Goal: Task Accomplishment & Management: Use online tool/utility

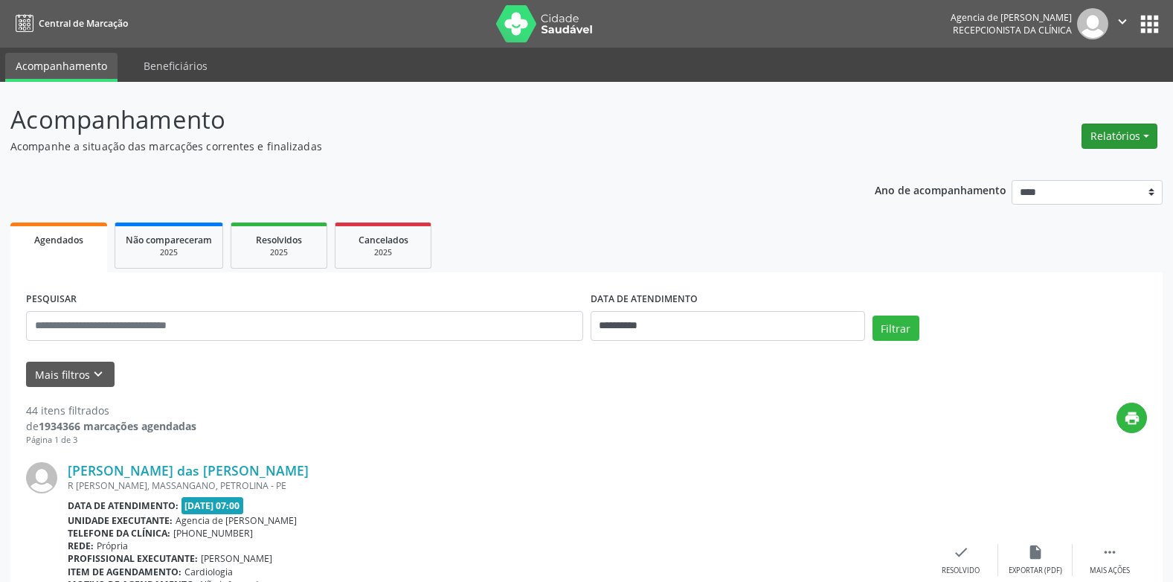
click at [1132, 127] on button "Relatórios" at bounding box center [1119, 135] width 76 height 25
click at [1096, 176] on link "Agendamentos" at bounding box center [1078, 168] width 160 height 21
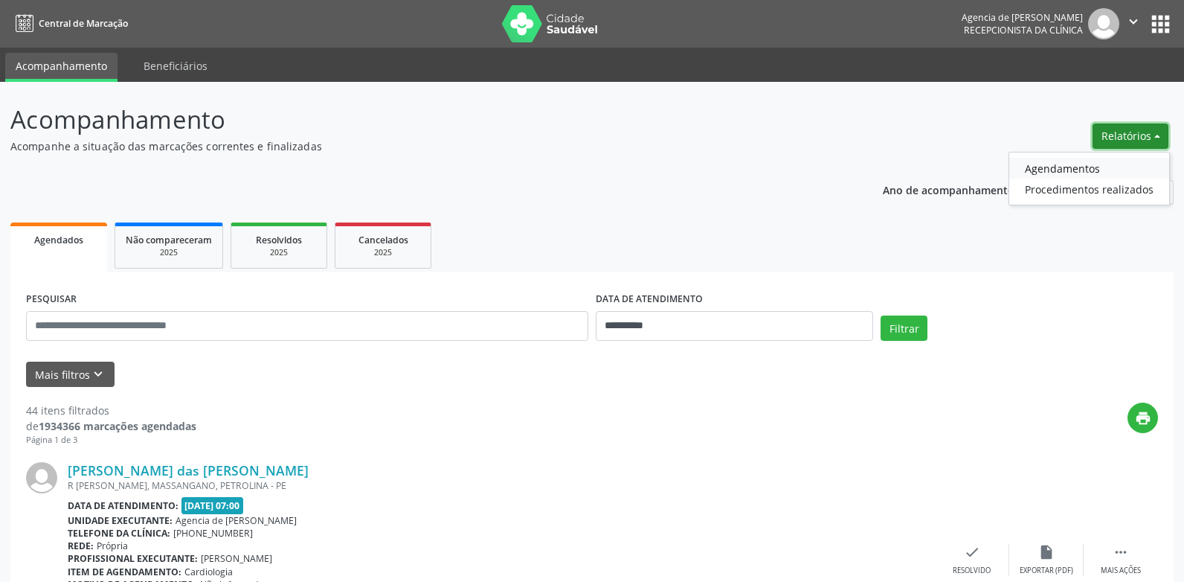
select select "*"
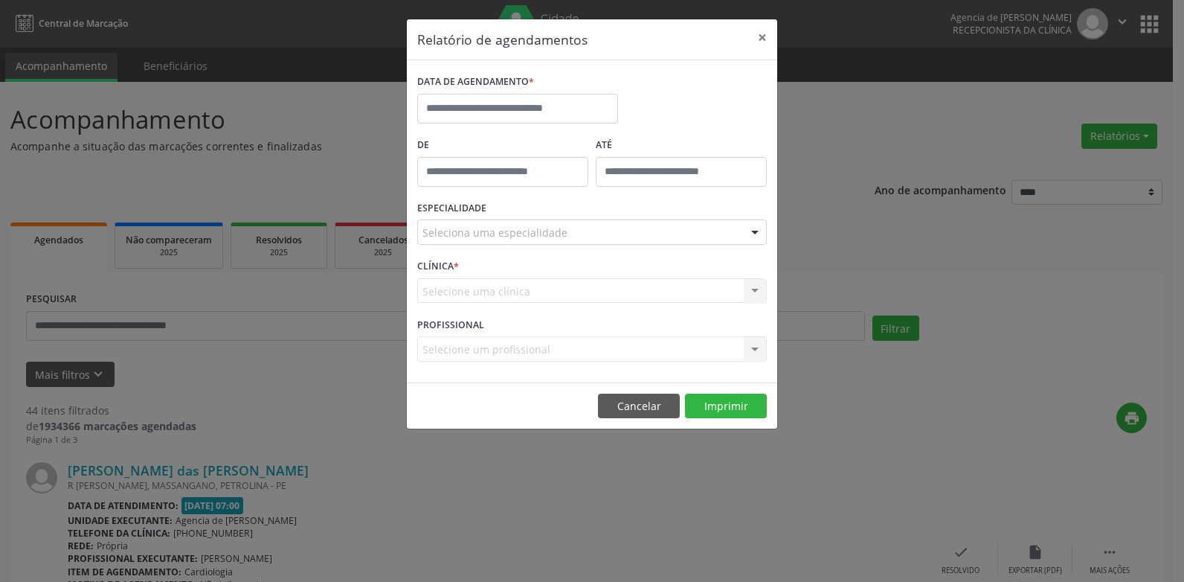
click at [715, 117] on div "DATA DE AGENDAMENTO *" at bounding box center [591, 102] width 357 height 63
click at [583, 112] on input "text" at bounding box center [517, 109] width 201 height 30
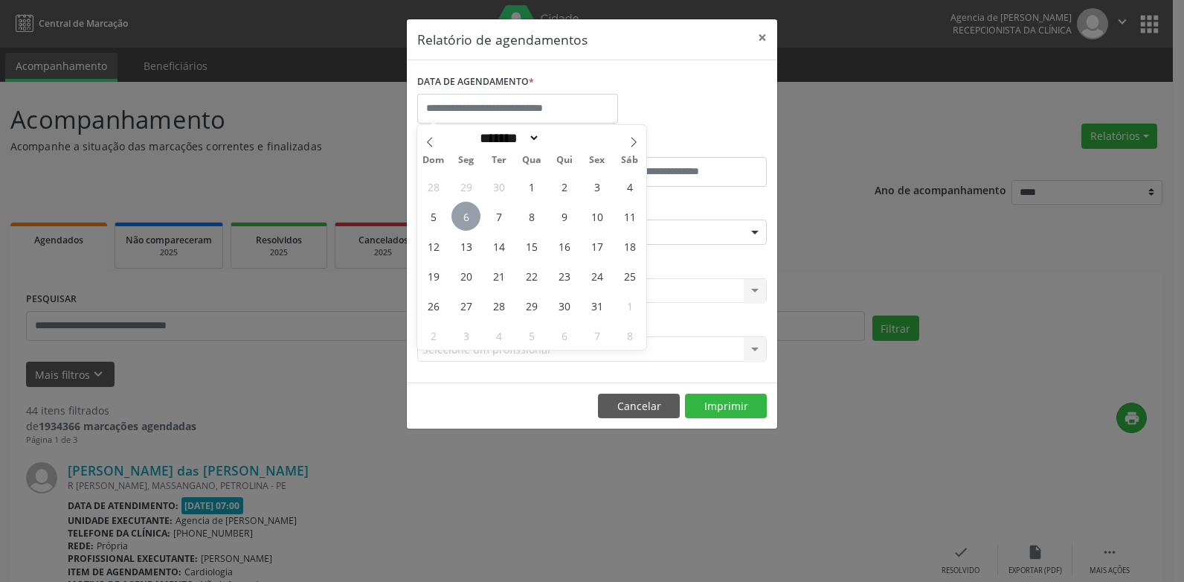
click at [474, 217] on span "6" at bounding box center [465, 216] width 29 height 29
type input "**********"
click at [474, 217] on span "6" at bounding box center [465, 216] width 29 height 29
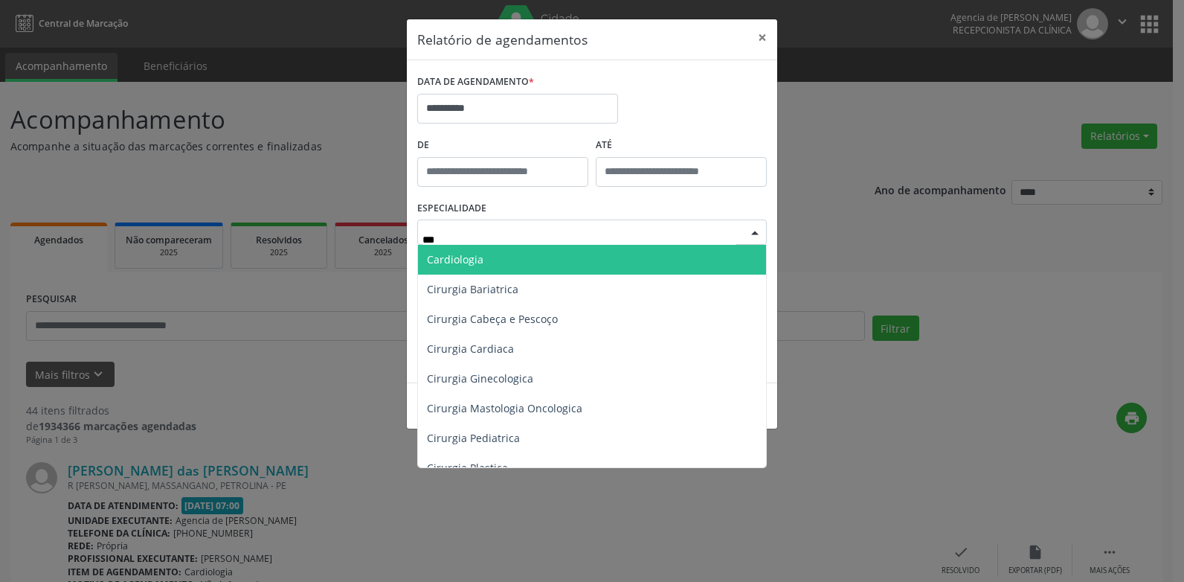
type input "****"
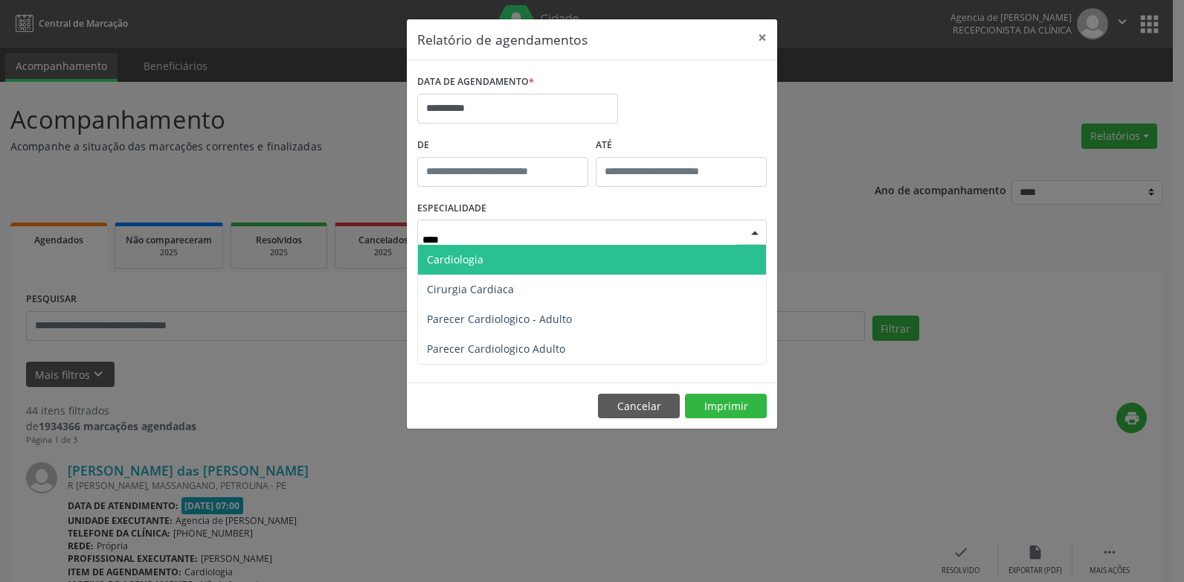
click at [521, 266] on span "Cardiologia" at bounding box center [592, 260] width 348 height 30
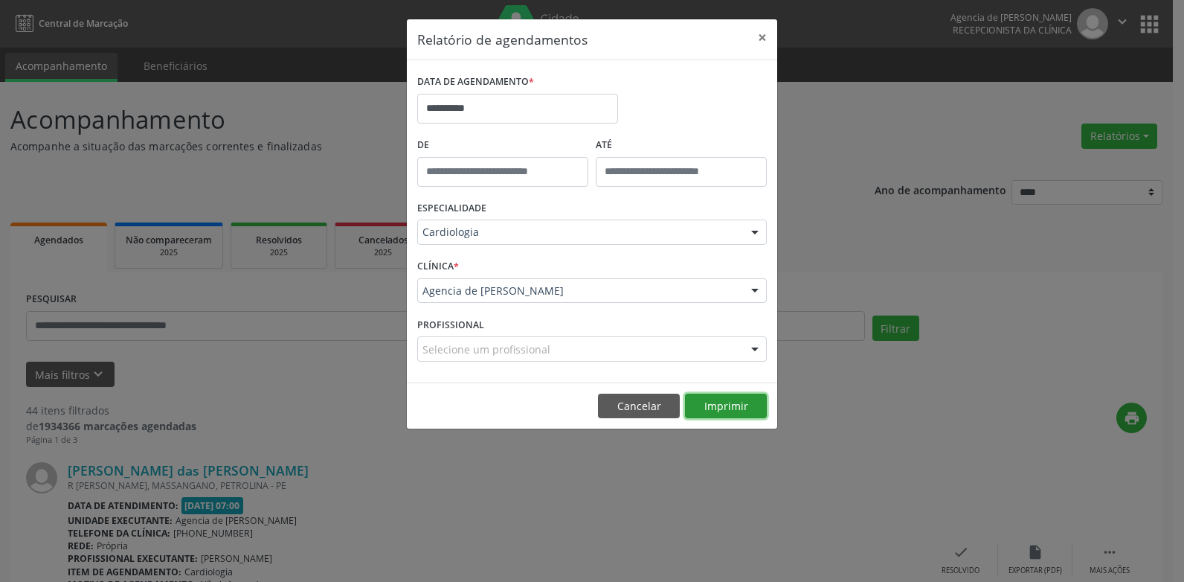
click at [728, 411] on button "Imprimir" at bounding box center [726, 405] width 82 height 25
click at [336, 136] on div "**********" at bounding box center [592, 291] width 1184 height 582
click at [757, 46] on button "×" at bounding box center [762, 37] width 30 height 36
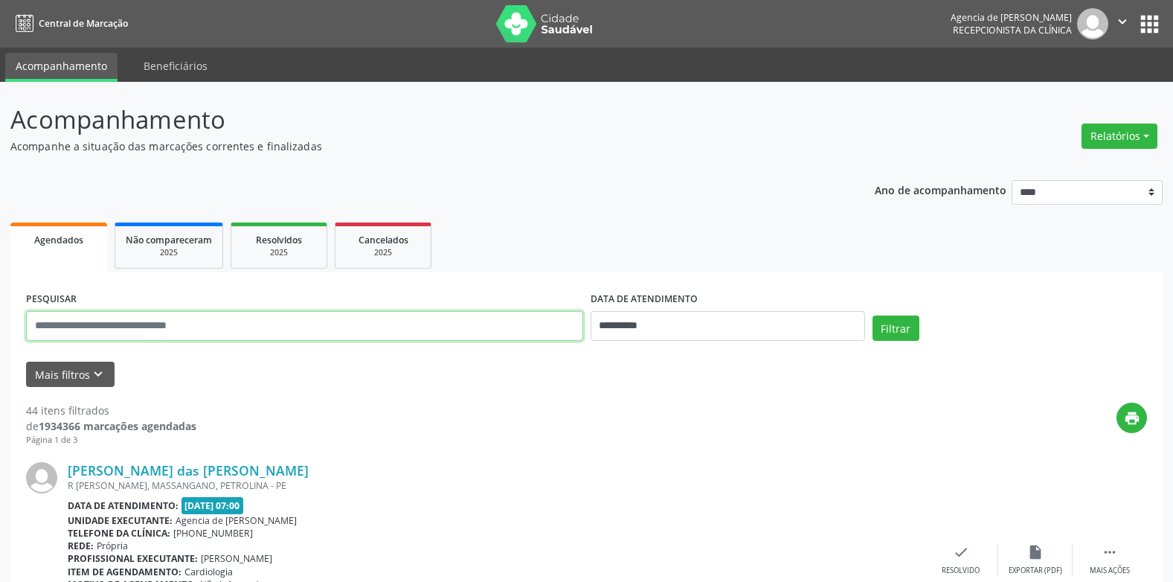
click at [355, 314] on input "text" at bounding box center [304, 326] width 557 height 30
click at [311, 327] on input "**" at bounding box center [304, 326] width 557 height 30
type input "**********"
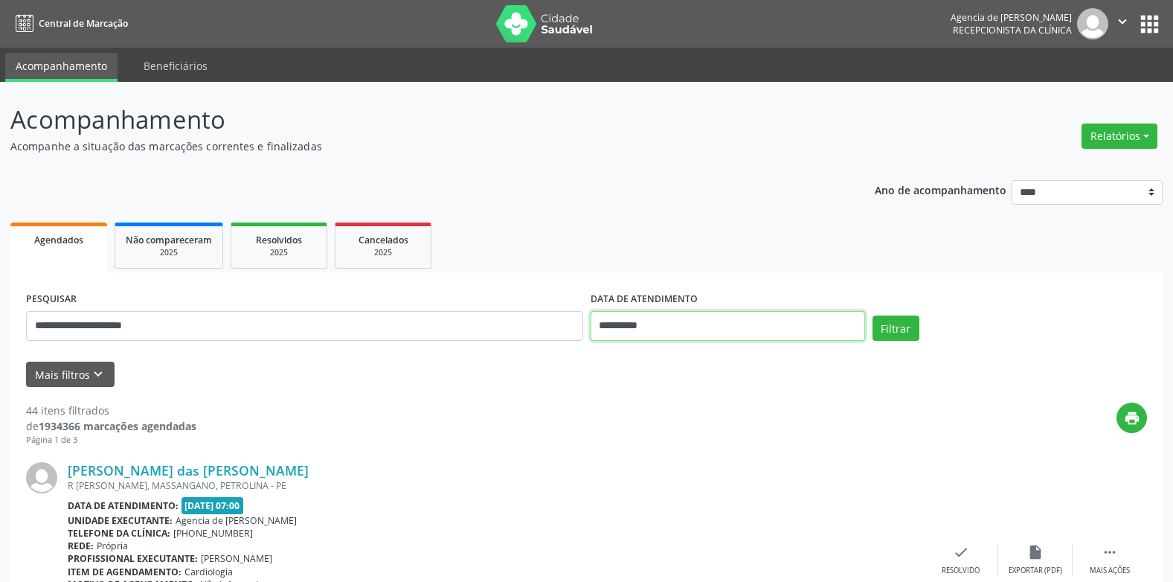
click at [686, 323] on input "**********" at bounding box center [727, 326] width 274 height 30
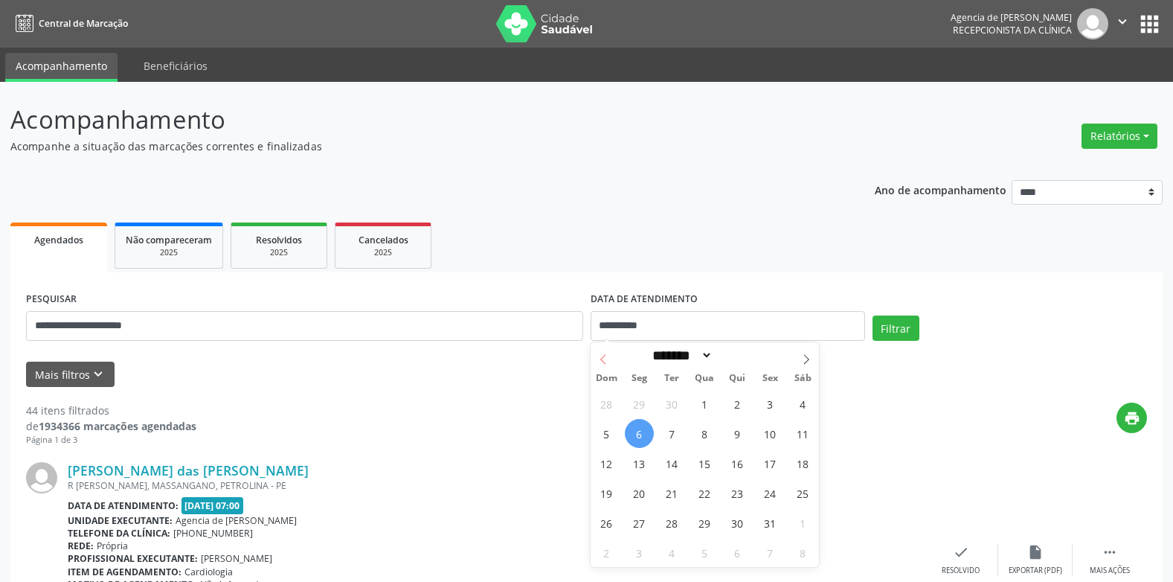
click at [609, 358] on span at bounding box center [602, 354] width 25 height 25
select select "*"
drag, startPoint x: 609, startPoint y: 358, endPoint x: 767, endPoint y: 407, distance: 165.8
click at [767, 407] on span "1" at bounding box center [770, 403] width 29 height 29
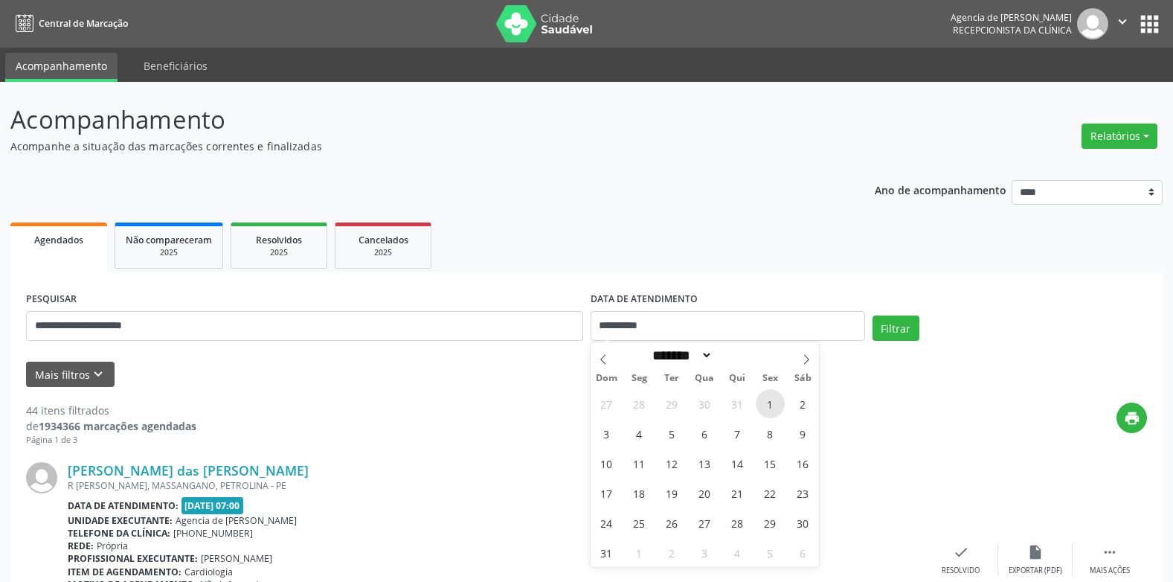
type input "**********"
click at [808, 361] on icon at bounding box center [806, 359] width 10 height 10
select select "*"
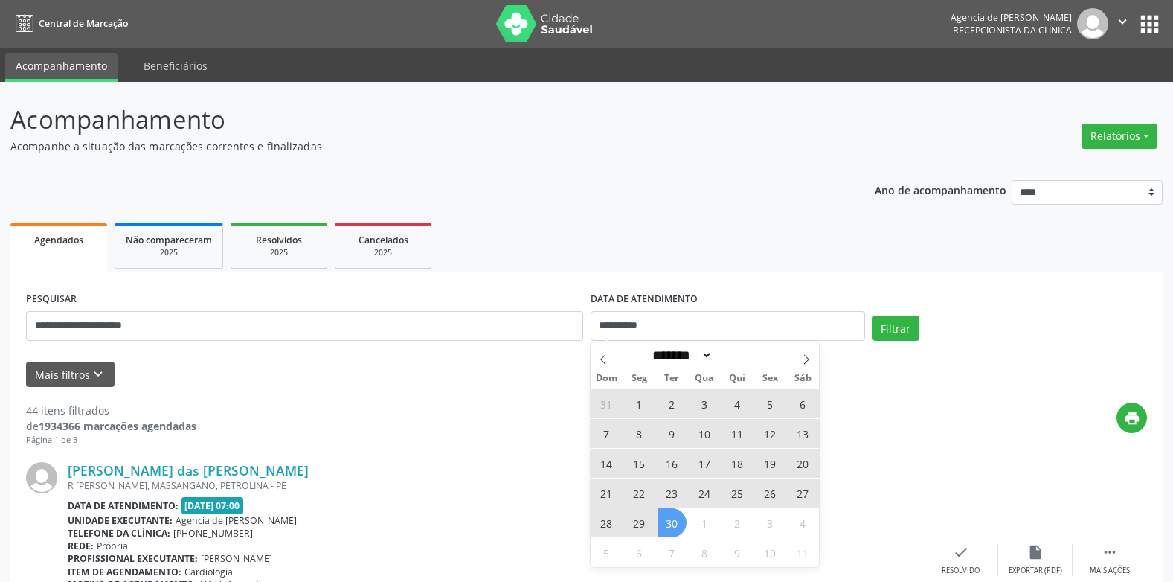
click at [679, 530] on span "30" at bounding box center [671, 522] width 29 height 29
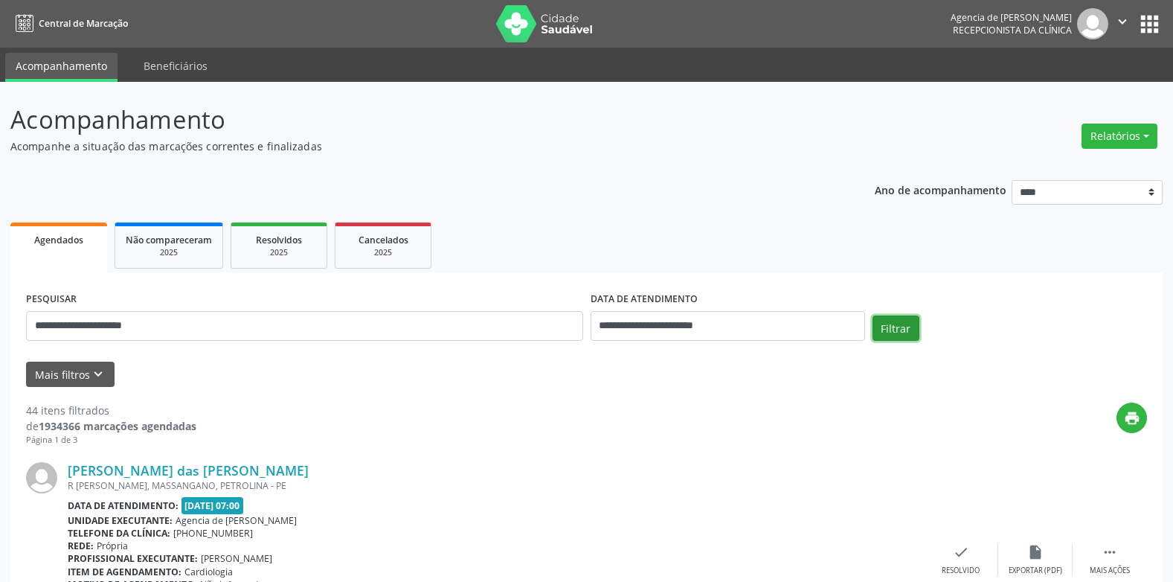
click at [905, 328] on button "Filtrar" at bounding box center [895, 327] width 47 height 25
click at [173, 473] on link "[PERSON_NAME]" at bounding box center [121, 470] width 106 height 16
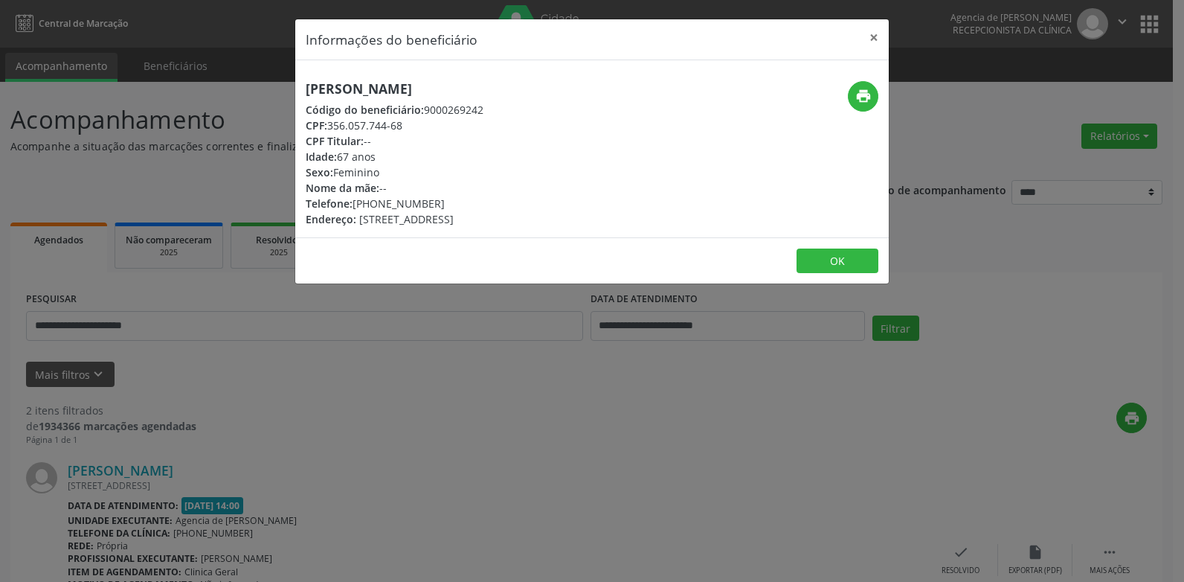
click at [448, 88] on h5 "[PERSON_NAME]" at bounding box center [395, 89] width 178 height 16
copy div "[PERSON_NAME]"
click at [483, 123] on div "CPF: 356.057.744-68" at bounding box center [395, 126] width 178 height 16
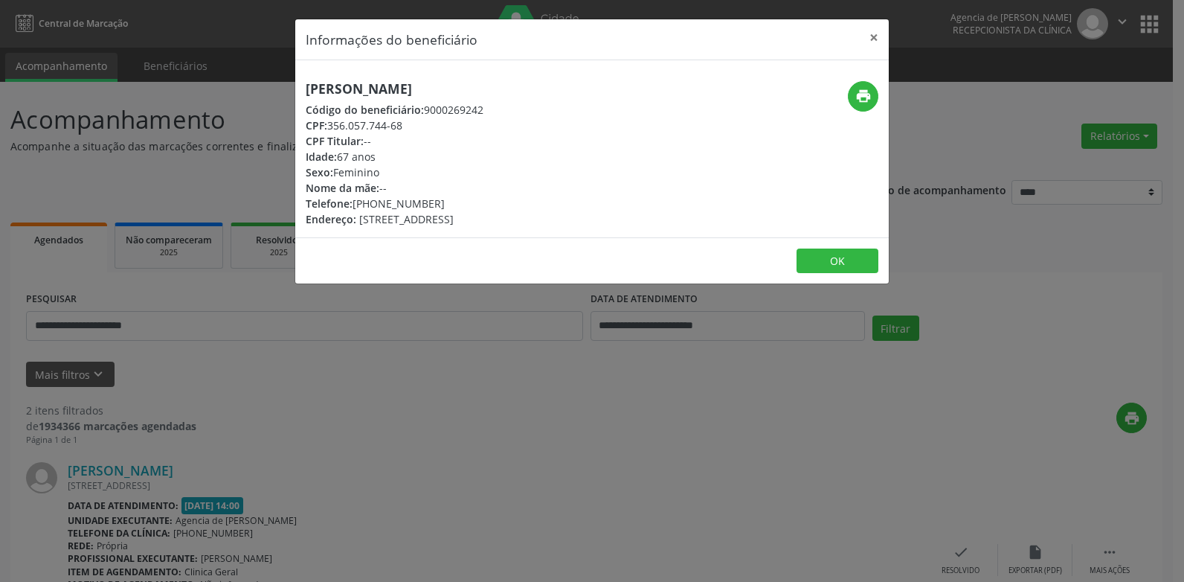
drag, startPoint x: 329, startPoint y: 125, endPoint x: 477, endPoint y: 131, distance: 147.4
click at [477, 131] on div "CPF: 356.057.744-68" at bounding box center [395, 126] width 178 height 16
drag, startPoint x: 329, startPoint y: 124, endPoint x: 409, endPoint y: 131, distance: 79.9
click at [409, 131] on div "CPF: 356.057.744-68" at bounding box center [395, 126] width 178 height 16
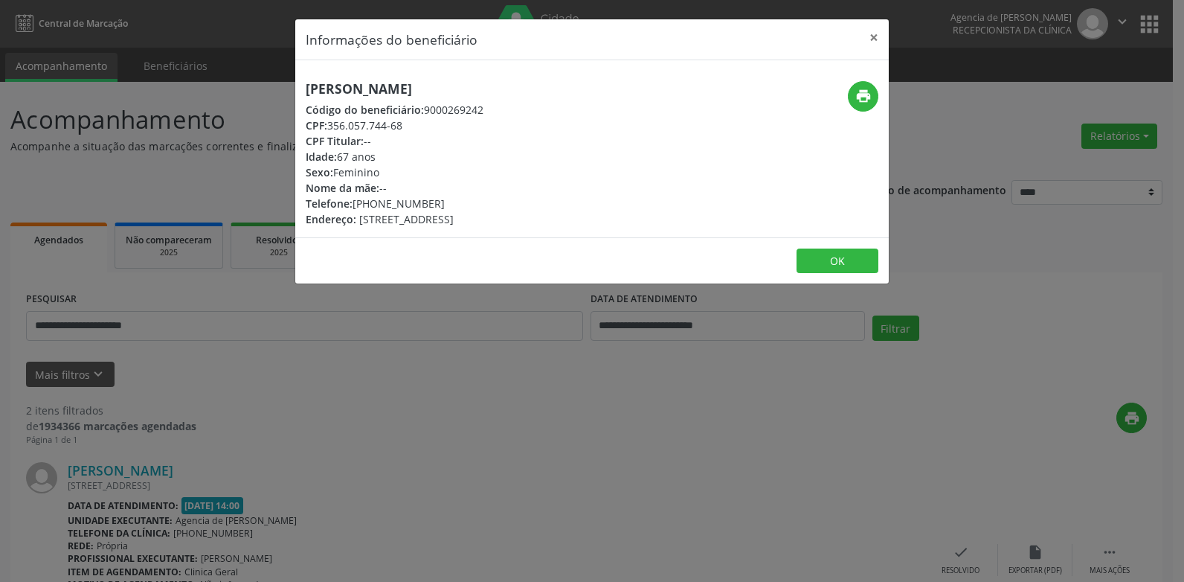
copy div "356.057.744-68"
click at [867, 91] on icon "print" at bounding box center [863, 96] width 16 height 16
click at [881, 41] on button "×" at bounding box center [874, 37] width 30 height 36
